Goal: Check status: Check status

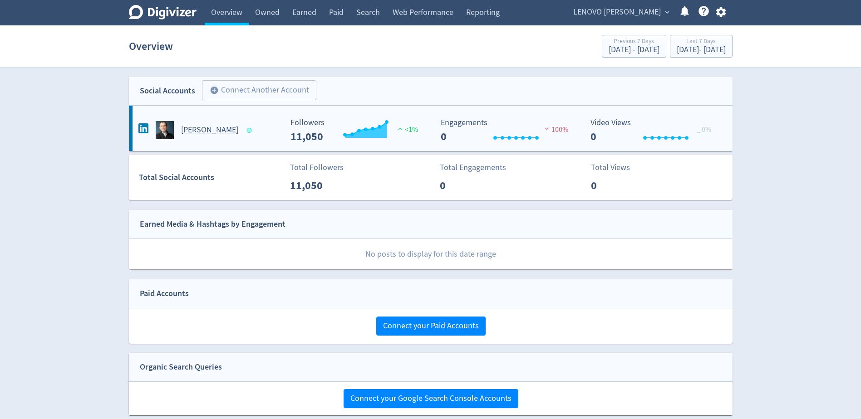
click at [206, 128] on h5 "[PERSON_NAME]" at bounding box center [209, 130] width 57 height 11
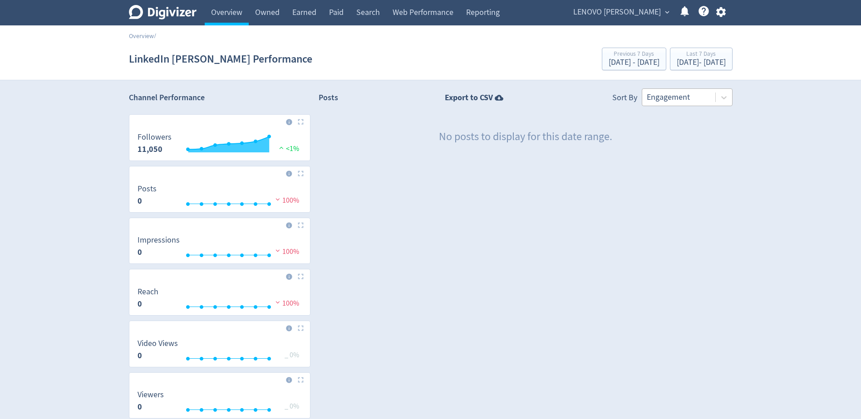
click at [691, 96] on div at bounding box center [679, 97] width 64 height 13
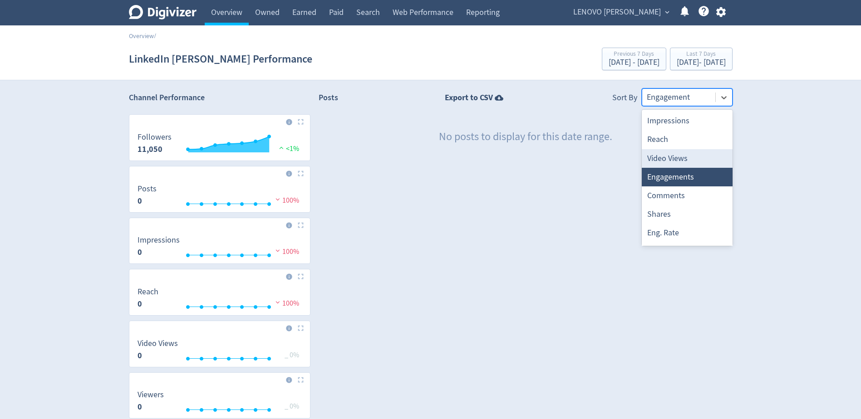
click at [679, 156] on div "Video Views" at bounding box center [687, 158] width 91 height 19
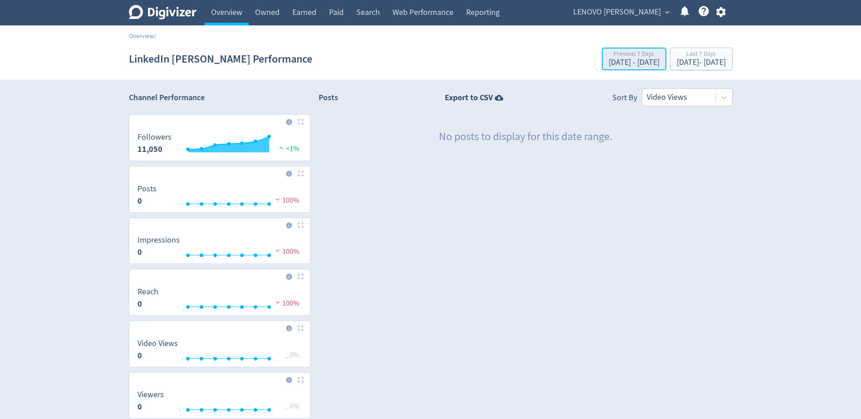
click at [608, 57] on div "Previous 7 Days" at bounding box center [633, 55] width 51 height 8
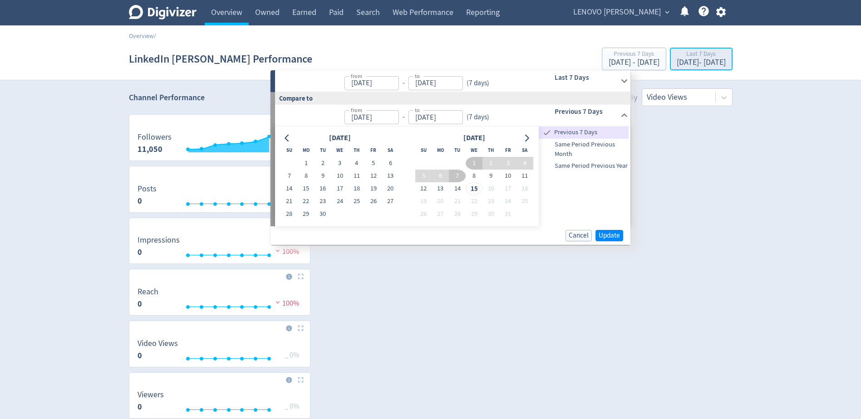
click at [676, 57] on div "Last 7 Days" at bounding box center [700, 55] width 49 height 8
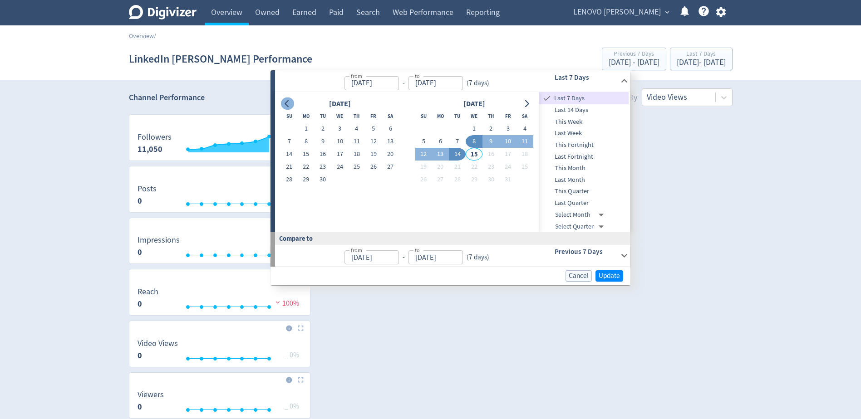
click at [283, 105] on button "Go to previous month" at bounding box center [287, 104] width 13 height 13
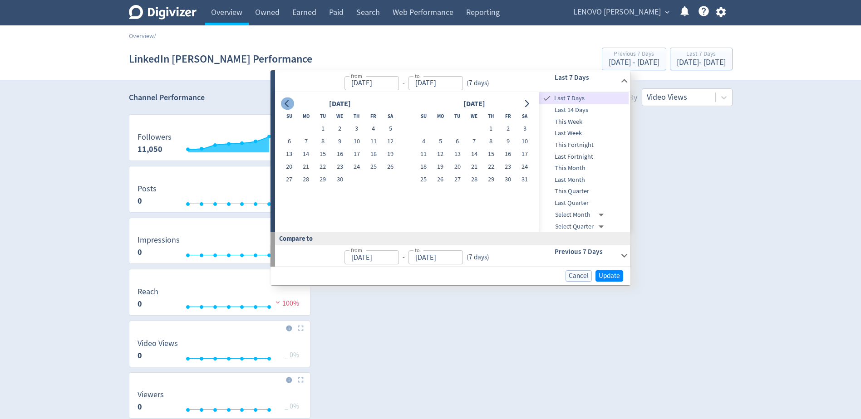
click at [283, 105] on button "Go to previous month" at bounding box center [287, 104] width 13 height 13
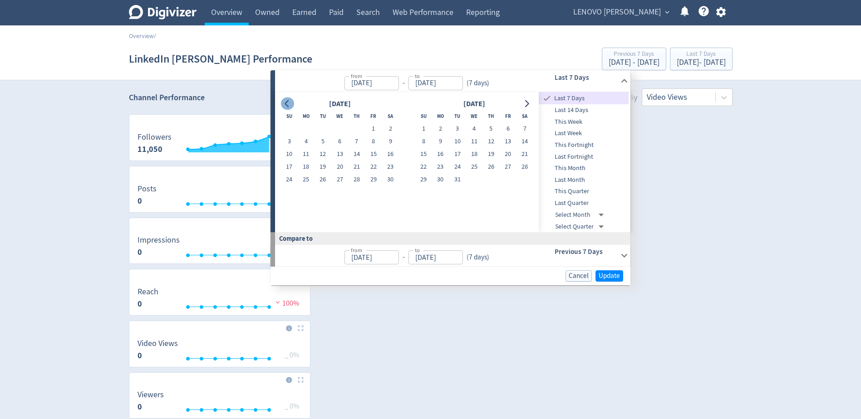
click at [283, 105] on button "Go to previous month" at bounding box center [287, 104] width 13 height 13
click at [289, 129] on button "1" at bounding box center [289, 128] width 17 height 13
type input "[DATE]"
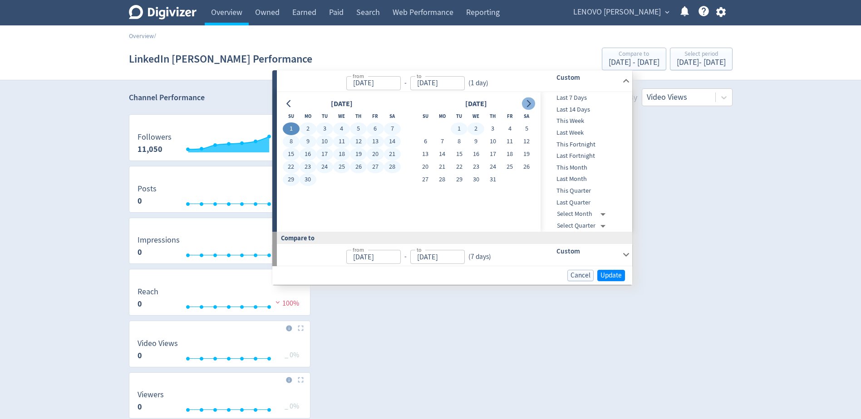
click at [528, 101] on icon "Go to next month" at bounding box center [529, 103] width 4 height 7
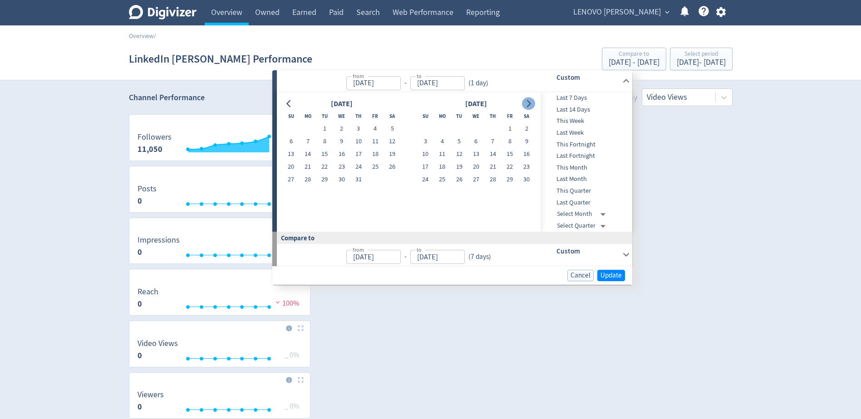
click at [528, 101] on icon "Go to next month" at bounding box center [529, 103] width 4 height 7
click at [527, 102] on icon "Go to next month" at bounding box center [527, 103] width 7 height 7
click at [527, 103] on icon "Go to next month" at bounding box center [527, 103] width 7 height 7
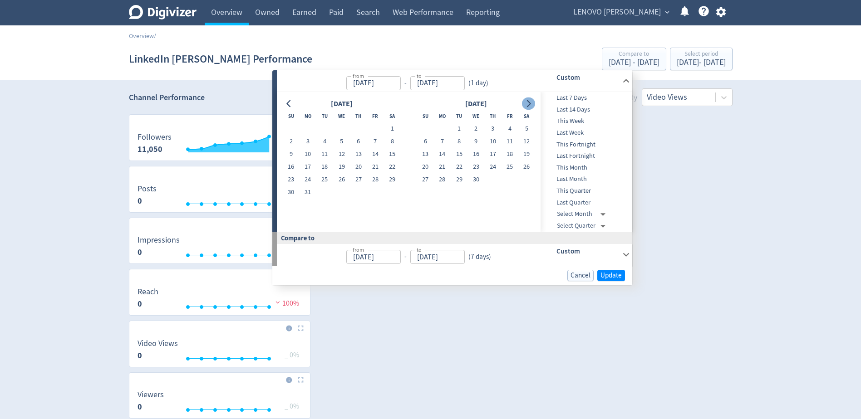
click at [527, 103] on icon "Go to next month" at bounding box center [527, 103] width 7 height 7
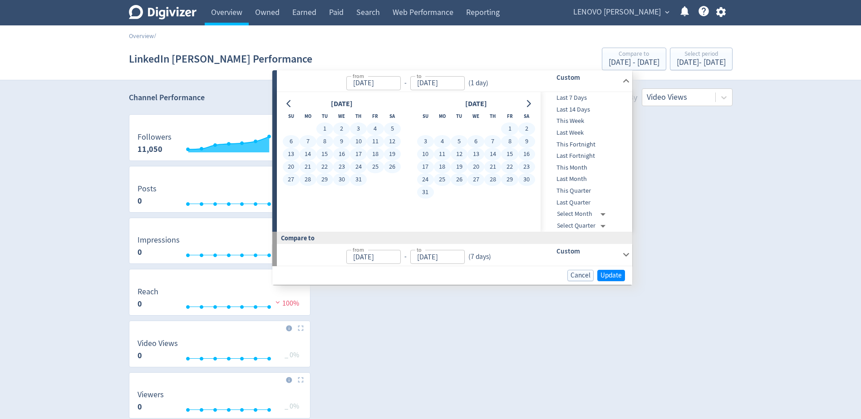
click at [426, 190] on button "31" at bounding box center [425, 192] width 17 height 13
type input "[DATE]"
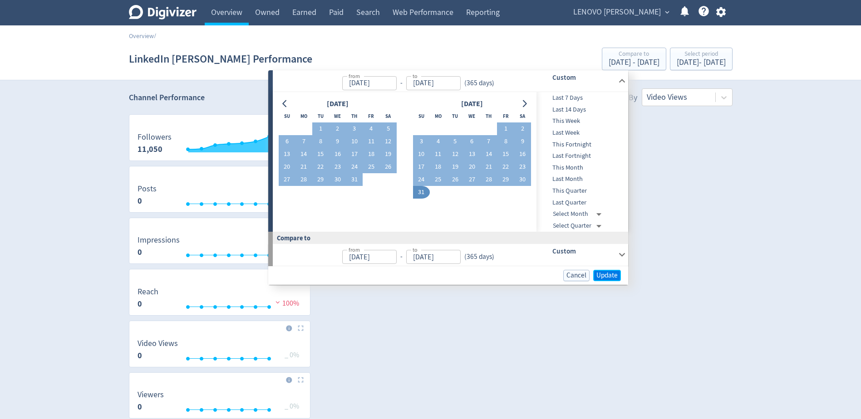
click at [600, 279] on span "Update" at bounding box center [606, 275] width 21 height 7
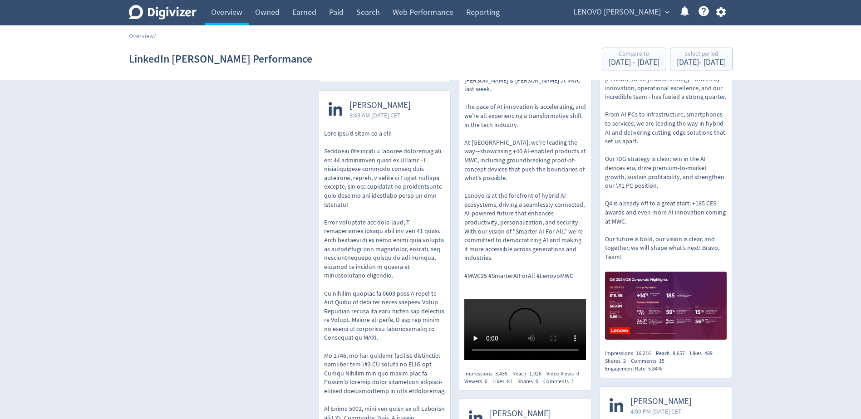
scroll to position [4310, 0]
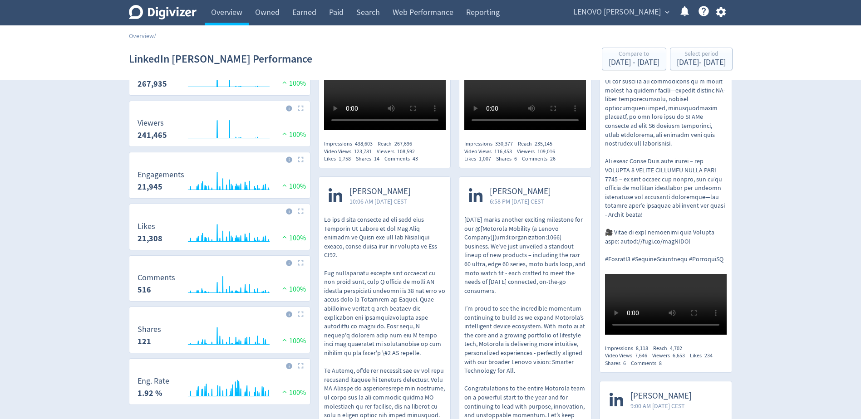
scroll to position [227, 0]
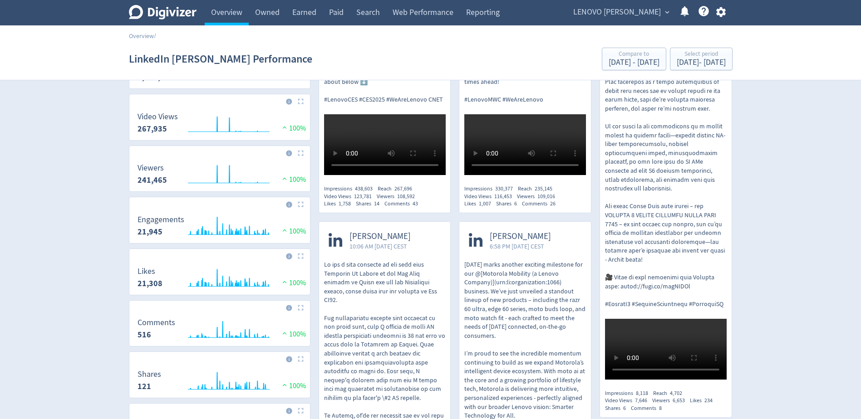
click at [655, 257] on p at bounding box center [666, 118] width 122 height 382
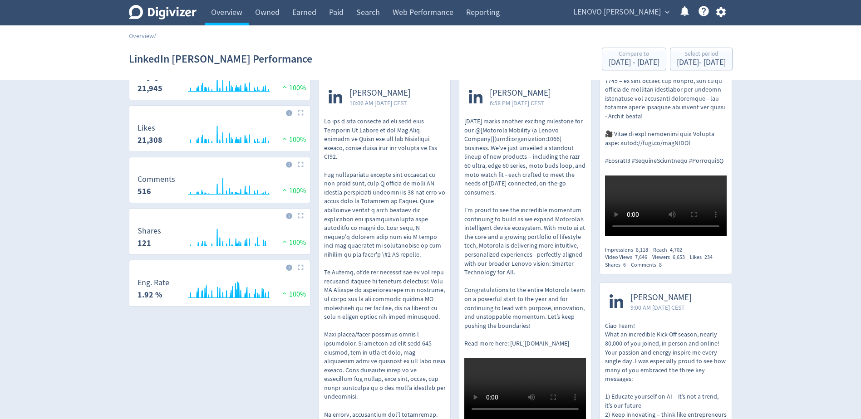
scroll to position [363, 0]
